Goal: Transaction & Acquisition: Subscribe to service/newsletter

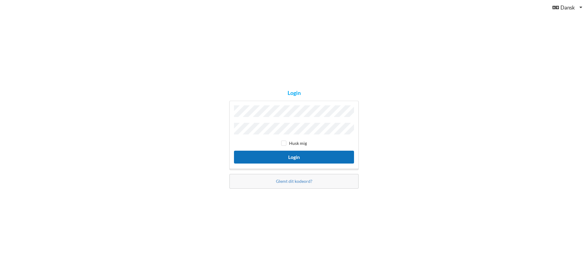
click at [277, 158] on button "Login" at bounding box center [294, 157] width 120 height 13
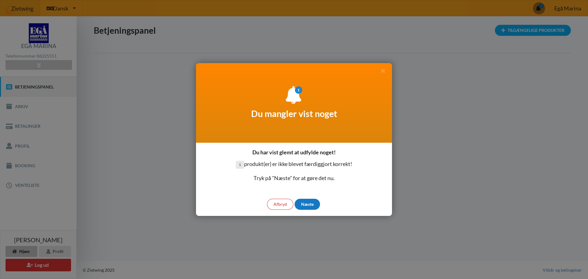
click at [304, 203] on div "Næste" at bounding box center [307, 204] width 25 height 11
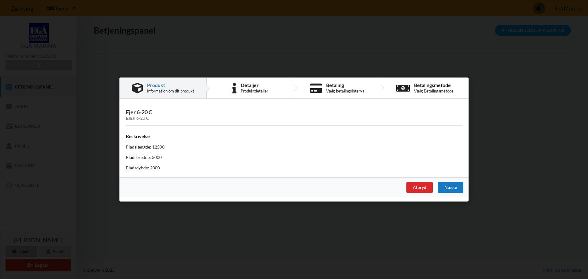
click at [449, 188] on div "Næste" at bounding box center [450, 187] width 25 height 11
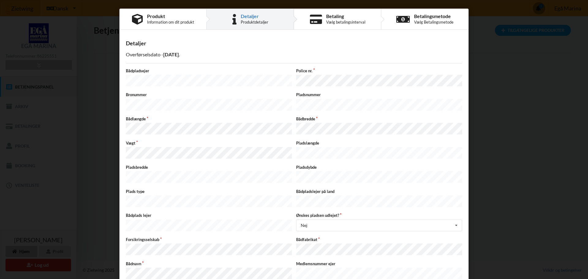
scroll to position [30, 0]
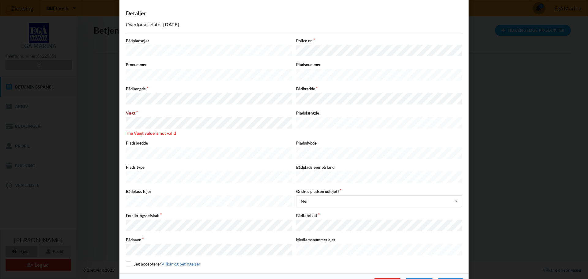
click at [117, 118] on div "Acceptér vilkår og betingelser Brugerbetingelser, Privatlivspolitik samt erklær…" at bounding box center [294, 139] width 588 height 279
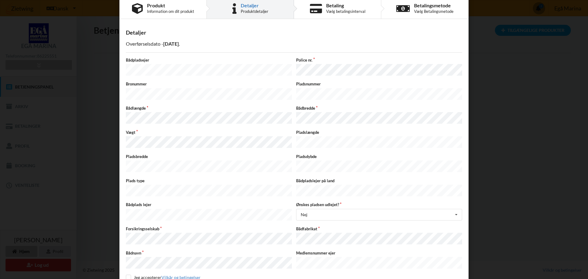
scroll to position [0, 0]
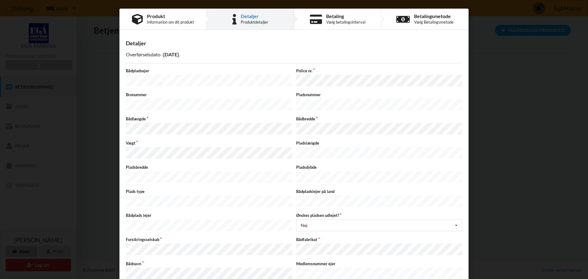
click at [108, 121] on div "Acceptér vilkår og betingelser Brugerbetingelser, Privatlivspolitik samt erklær…" at bounding box center [294, 139] width 588 height 279
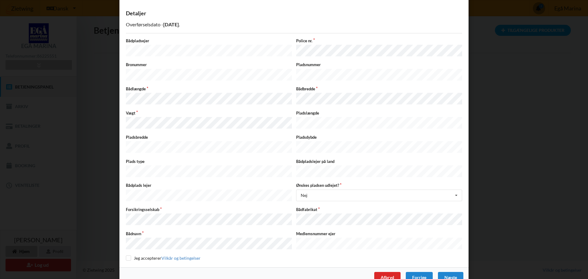
click at [116, 226] on div "Acceptér vilkår og betingelser Brugerbetingelser, Privatlivspolitik samt erklær…" at bounding box center [294, 139] width 588 height 279
click at [128, 256] on input "checkbox" at bounding box center [128, 258] width 5 height 5
checkbox input "true"
click at [106, 99] on div "Acceptér vilkår og betingelser Brugerbetingelser, Privatlivspolitik samt erklær…" at bounding box center [294, 139] width 588 height 279
click at [333, 190] on div "Nej Ja Nej Ikke taget stilling" at bounding box center [379, 196] width 166 height 12
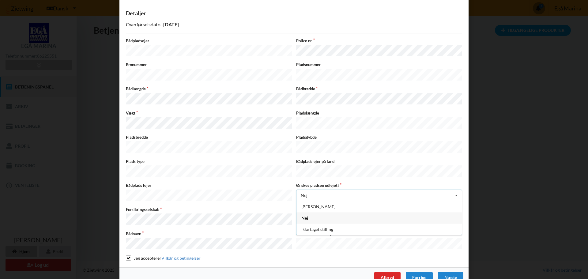
click at [333, 190] on div "Nej Ja Nej Ikke taget stilling" at bounding box center [379, 196] width 166 height 12
click at [447, 272] on div "Næste" at bounding box center [450, 277] width 25 height 11
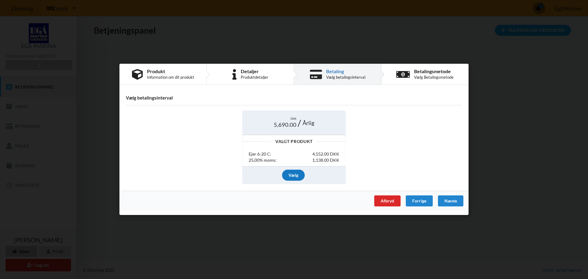
click at [295, 176] on div "Vælg" at bounding box center [293, 175] width 23 height 11
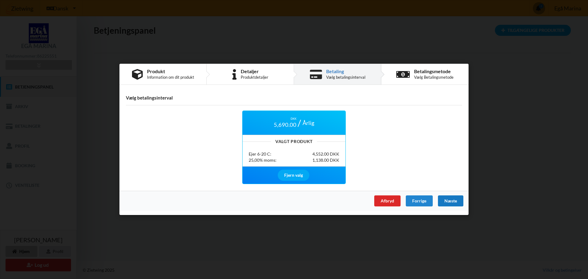
click at [451, 201] on div "Næste" at bounding box center [450, 201] width 25 height 11
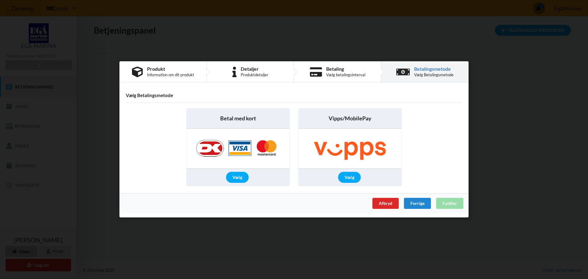
click at [449, 203] on div "Afbryd Forrige Fuldfør" at bounding box center [294, 204] width 349 height 20
click at [240, 175] on div "Vælg" at bounding box center [237, 177] width 23 height 11
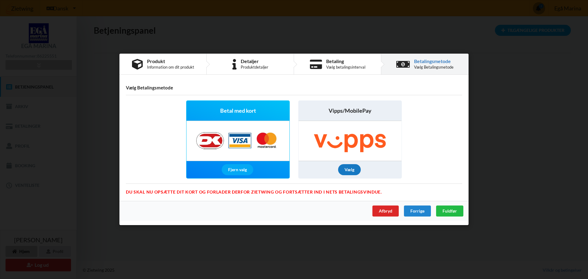
click at [352, 171] on div "Vælg" at bounding box center [349, 170] width 23 height 11
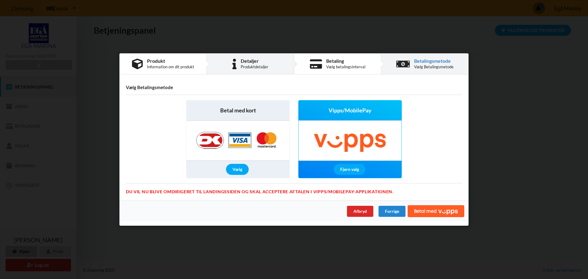
click at [250, 65] on div "Produktdetaljer" at bounding box center [255, 66] width 28 height 5
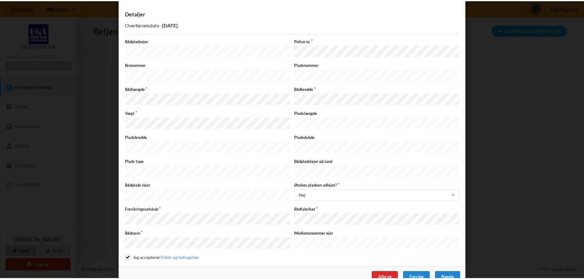
scroll to position [0, 0]
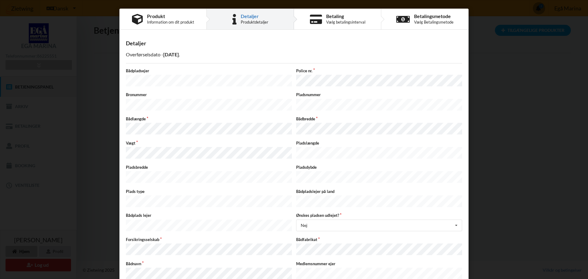
drag, startPoint x: 189, startPoint y: 54, endPoint x: 163, endPoint y: 53, distance: 26.1
click at [163, 53] on p "Overførselsdato - 2026-02-15 ." at bounding box center [294, 54] width 336 height 7
click at [233, 22] on icon at bounding box center [235, 19] width 4 height 11
click at [160, 16] on div "Produkt" at bounding box center [170, 16] width 47 height 5
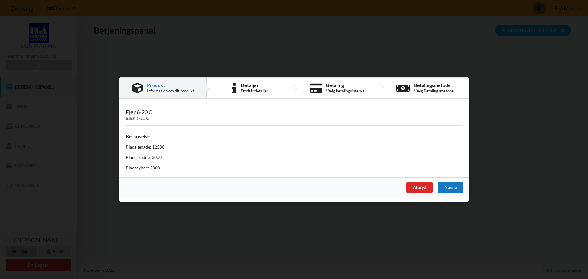
click at [446, 186] on div "Næste" at bounding box center [450, 187] width 25 height 11
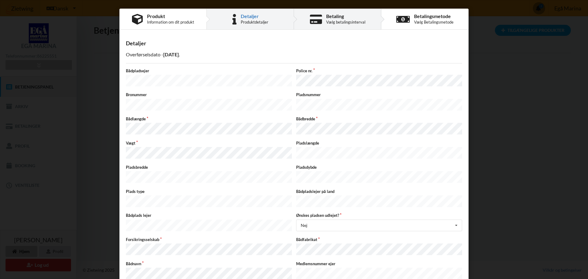
click at [317, 19] on icon at bounding box center [316, 19] width 12 height 11
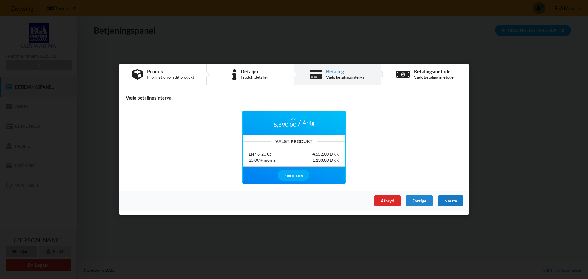
click at [447, 199] on div "Næste" at bounding box center [450, 201] width 25 height 11
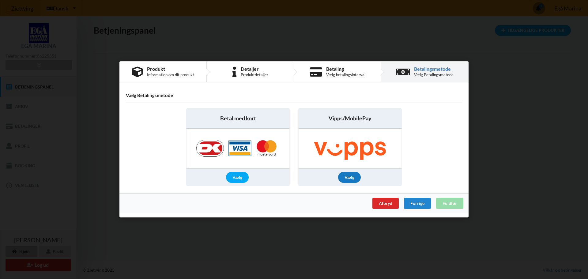
click at [347, 179] on div "Vælg" at bounding box center [349, 177] width 23 height 11
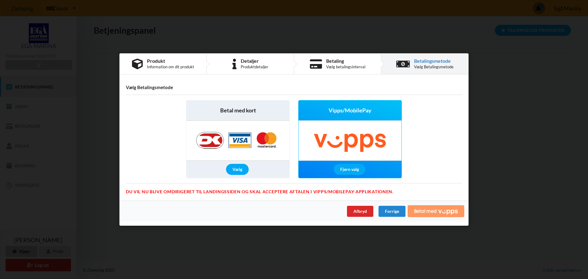
click at [417, 213] on span "Betal med" at bounding box center [425, 211] width 23 height 5
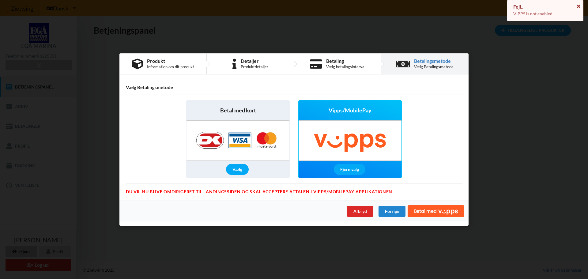
click at [579, 6] on icon at bounding box center [578, 5] width 5 height 4
click at [242, 155] on img at bounding box center [238, 141] width 96 height 40
click at [235, 169] on div "Vælg" at bounding box center [237, 169] width 23 height 11
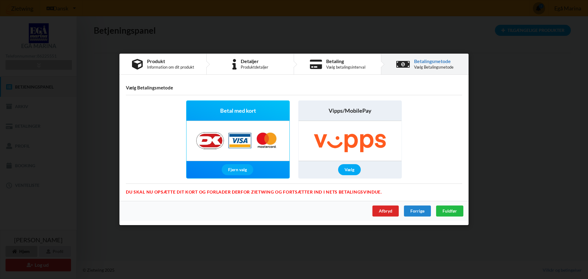
click at [236, 112] on span "Betal med kort" at bounding box center [238, 111] width 36 height 8
click at [455, 210] on span "Fuldfør" at bounding box center [450, 211] width 14 height 5
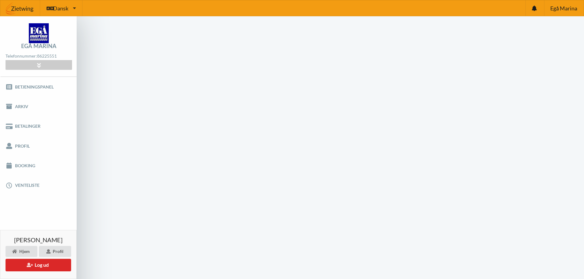
scroll to position [25, 0]
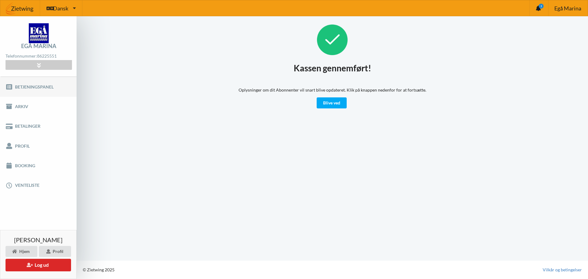
click at [43, 90] on link "Betjeningspanel" at bounding box center [38, 87] width 77 height 20
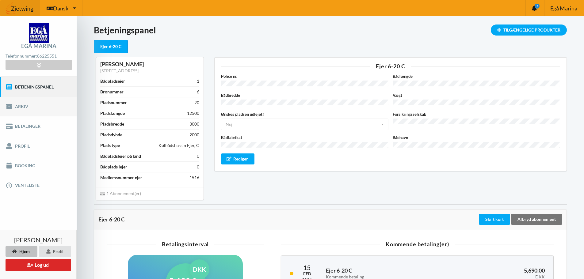
click at [25, 110] on link "Arkiv" at bounding box center [38, 107] width 77 height 20
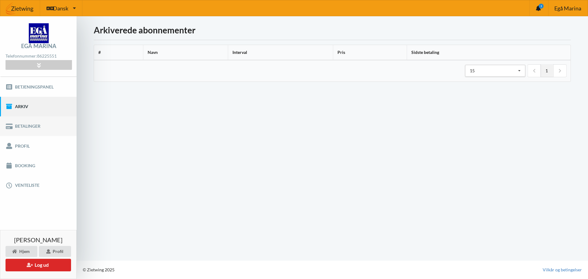
click at [24, 131] on link "Betalinger" at bounding box center [38, 126] width 77 height 20
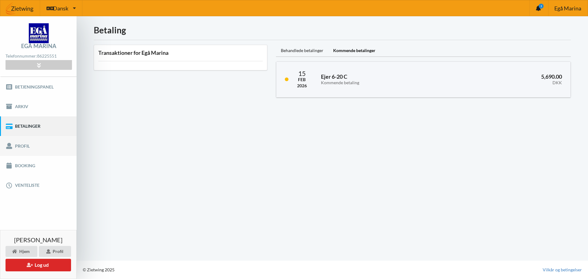
click at [22, 148] on link "Profil" at bounding box center [38, 146] width 77 height 20
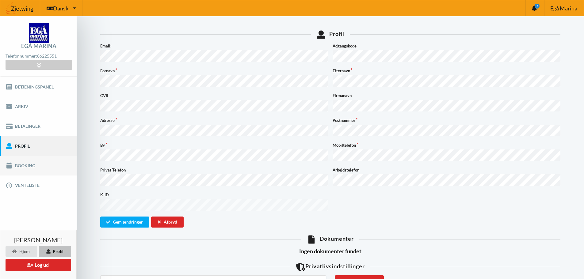
click at [24, 166] on link "Booking" at bounding box center [38, 166] width 77 height 20
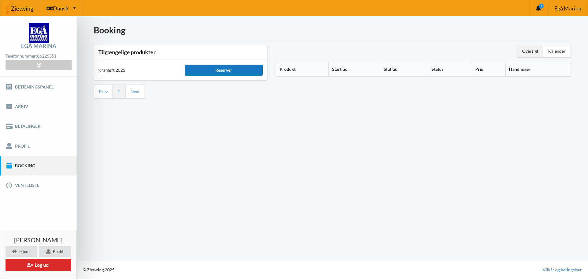
click at [194, 71] on div "Reserver" at bounding box center [224, 70] width 78 height 11
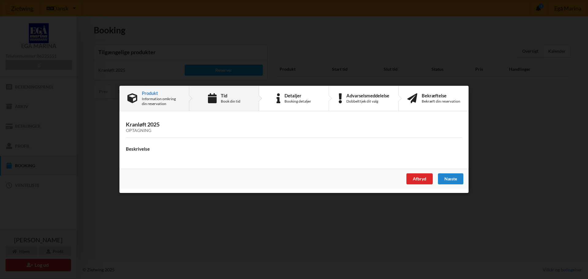
click at [227, 101] on div "Book din tid" at bounding box center [231, 101] width 20 height 5
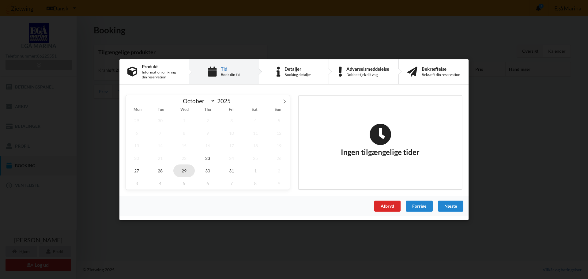
click at [176, 170] on span "29" at bounding box center [183, 170] width 21 height 13
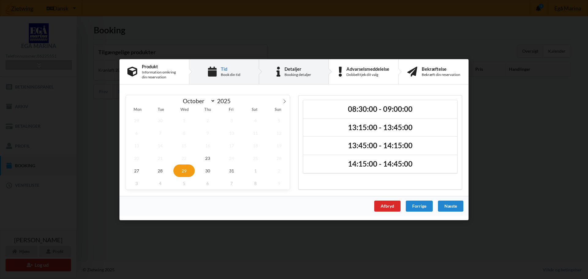
click at [292, 65] on div "Detaljer Booking detaljer" at bounding box center [294, 71] width 70 height 25
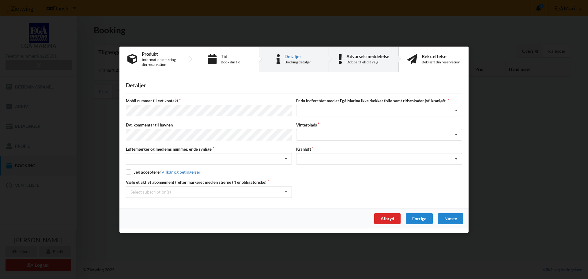
click at [354, 62] on div "Dobbelttjek dit valg" at bounding box center [368, 61] width 43 height 5
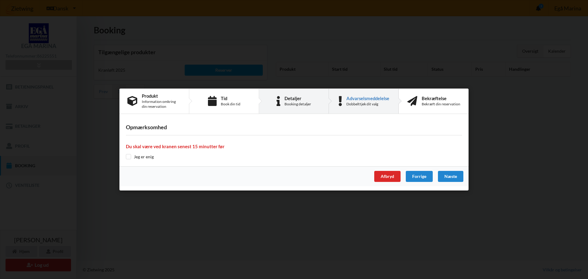
click at [295, 103] on div "Booking detaljer" at bounding box center [298, 104] width 27 height 5
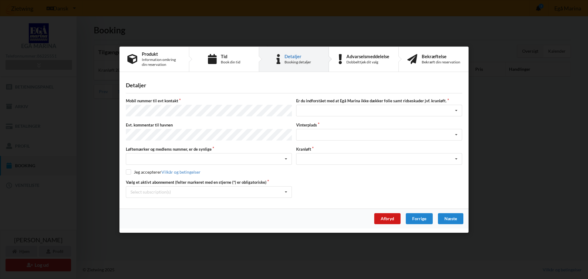
click at [385, 216] on div "Afbryd" at bounding box center [387, 218] width 26 height 11
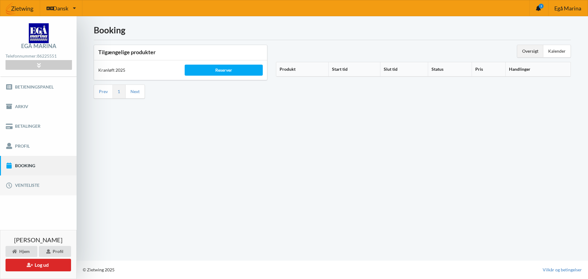
click at [21, 186] on link "Venteliste" at bounding box center [38, 186] width 77 height 20
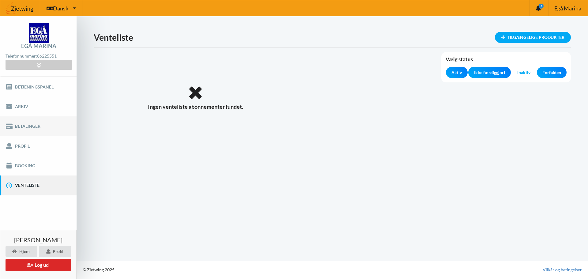
click at [24, 127] on link "Betalinger" at bounding box center [38, 126] width 77 height 20
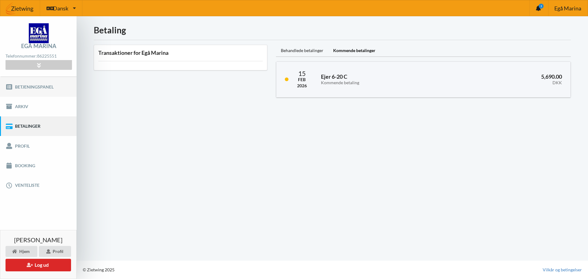
click at [27, 90] on link "Betjeningspanel" at bounding box center [38, 87] width 77 height 20
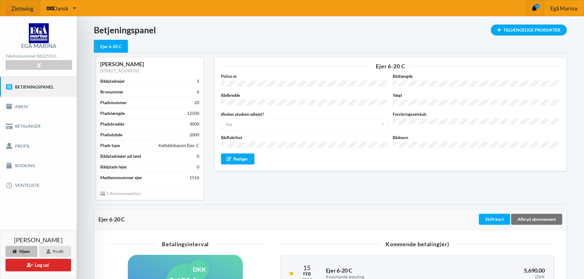
click at [535, 9] on icon at bounding box center [534, 9] width 5 height 6
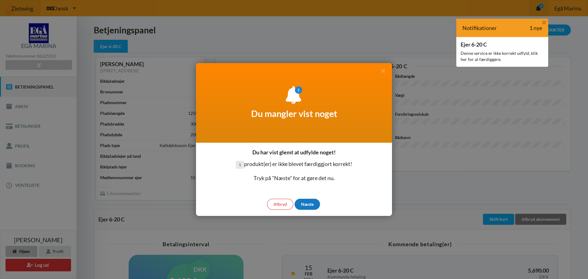
click at [309, 203] on div "Næste" at bounding box center [307, 204] width 25 height 11
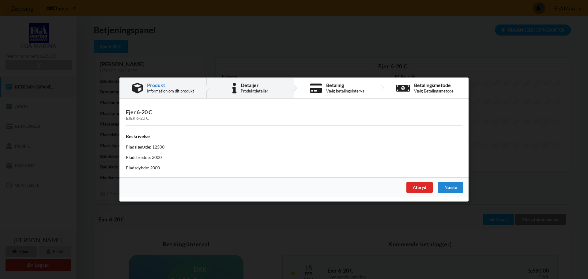
click at [261, 89] on div "Produktdetaljer" at bounding box center [255, 91] width 28 height 5
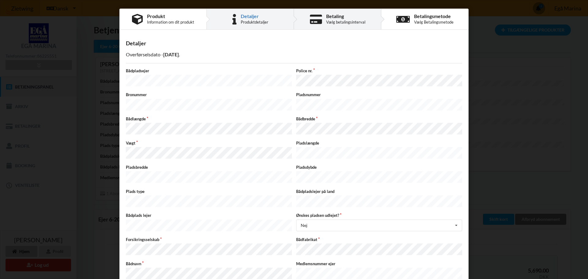
click at [334, 23] on div "Vælg betalingsinterval" at bounding box center [345, 22] width 39 height 5
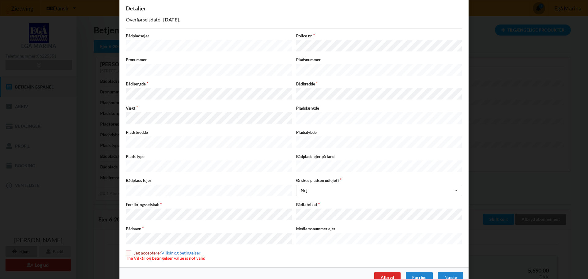
click at [130, 250] on label "Jeg accepterer Vilkår og betingelser" at bounding box center [166, 252] width 80 height 5
click at [128, 250] on input "checkbox" at bounding box center [128, 252] width 5 height 5
checkbox input "true"
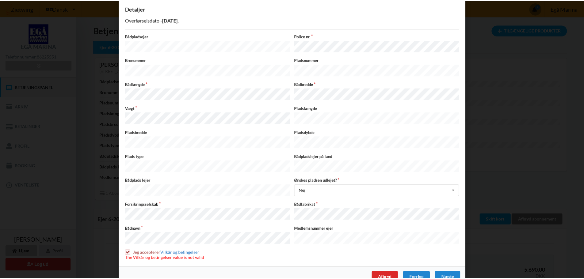
scroll to position [30, 0]
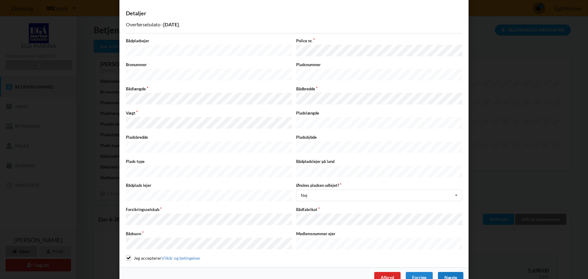
click at [459, 272] on div "Næste" at bounding box center [450, 277] width 25 height 11
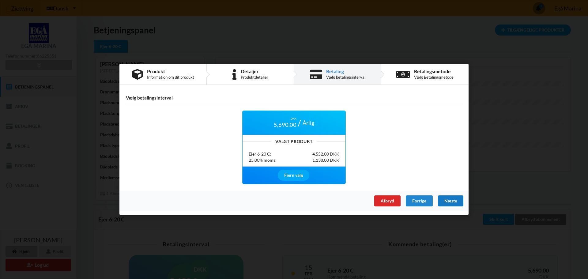
click at [444, 203] on div "Næste" at bounding box center [450, 201] width 25 height 11
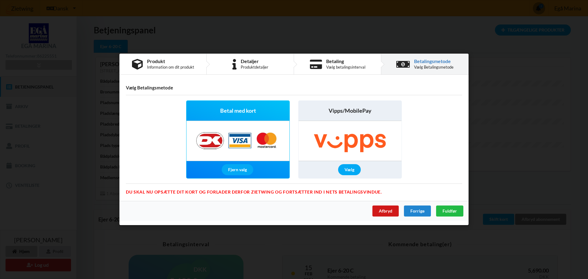
click at [384, 209] on div "Afbryd" at bounding box center [386, 211] width 26 height 11
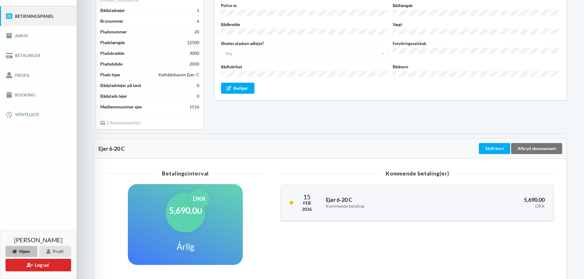
scroll to position [0, 0]
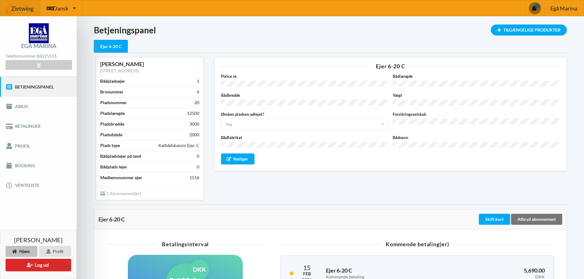
click at [28, 9] on img at bounding box center [20, 8] width 40 height 18
click at [40, 63] on icon at bounding box center [38, 65] width 7 height 5
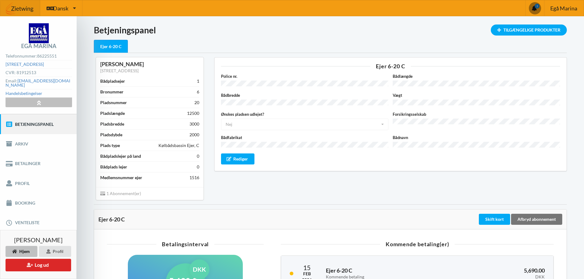
click at [38, 101] on icon at bounding box center [38, 102] width 7 height 5
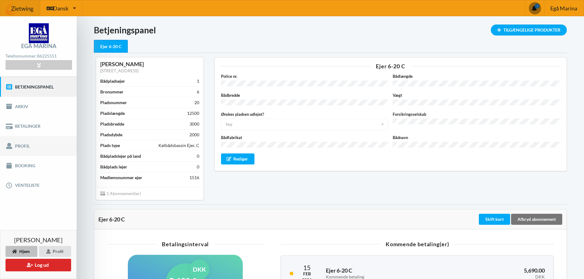
click at [21, 151] on link "Profil" at bounding box center [38, 146] width 77 height 20
